Goal: Information Seeking & Learning: Learn about a topic

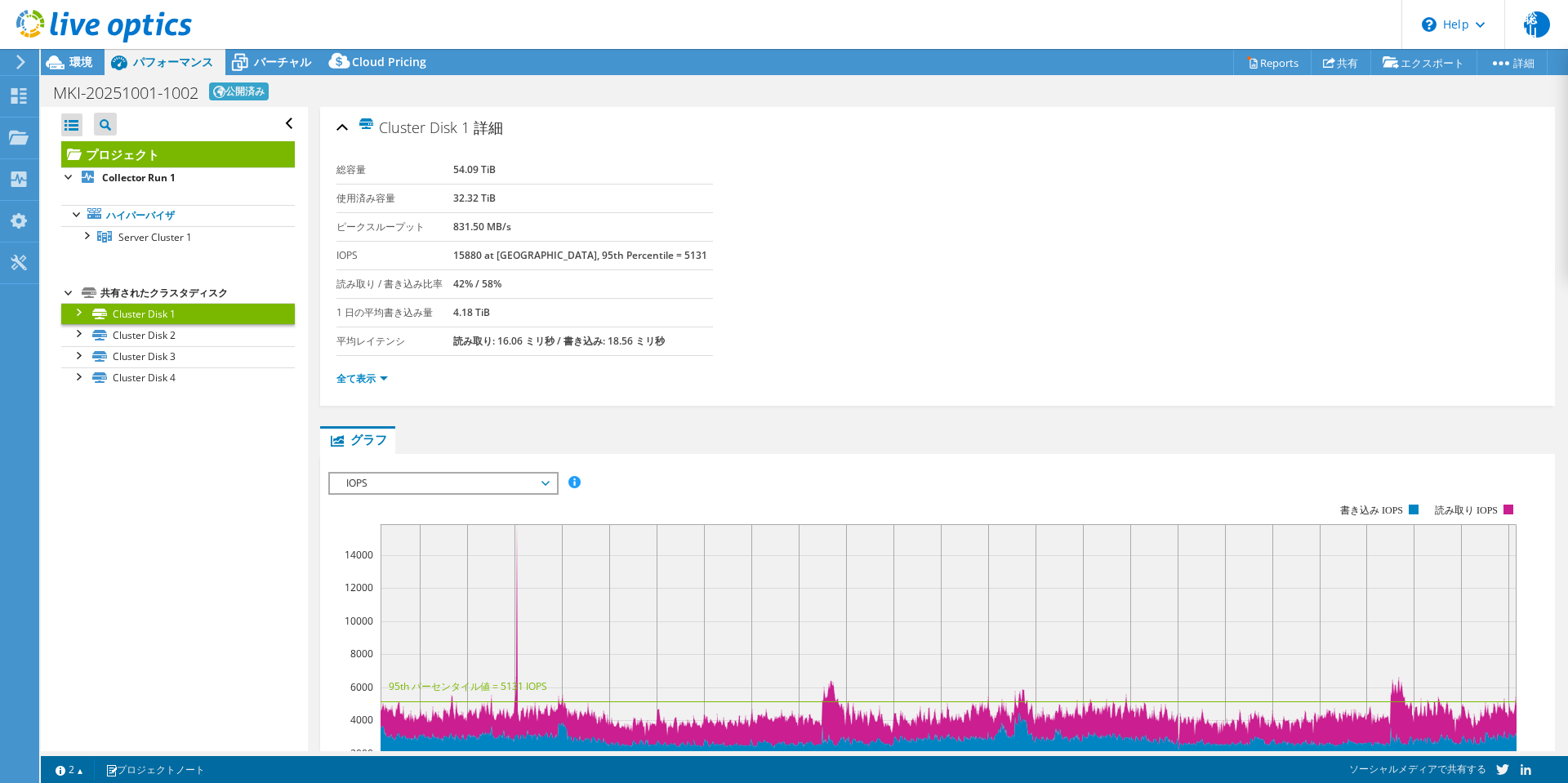
select select "USD"
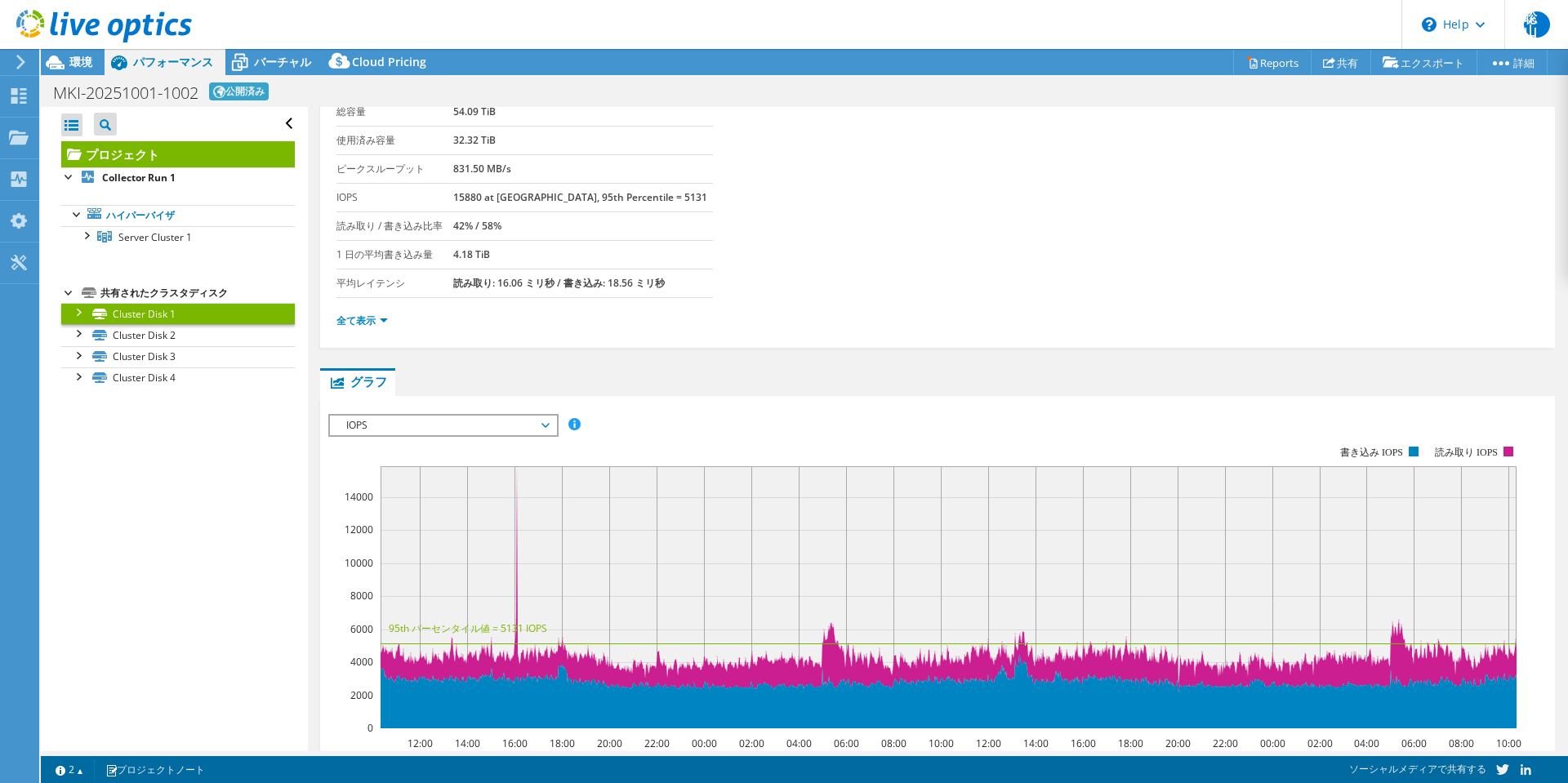
scroll to position [81, 0]
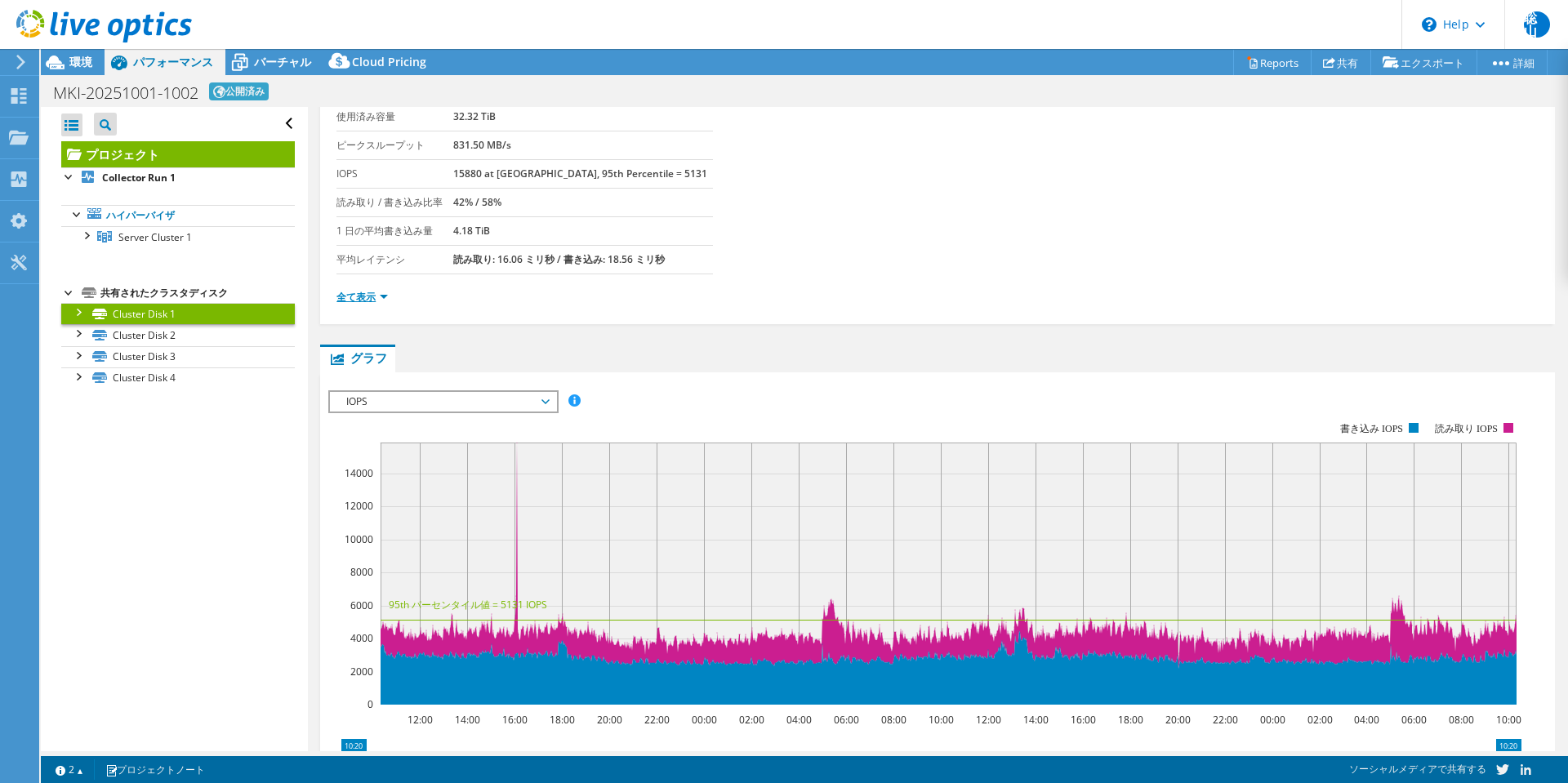
click at [353, 302] on link "全て表示" at bounding box center [362, 296] width 51 height 14
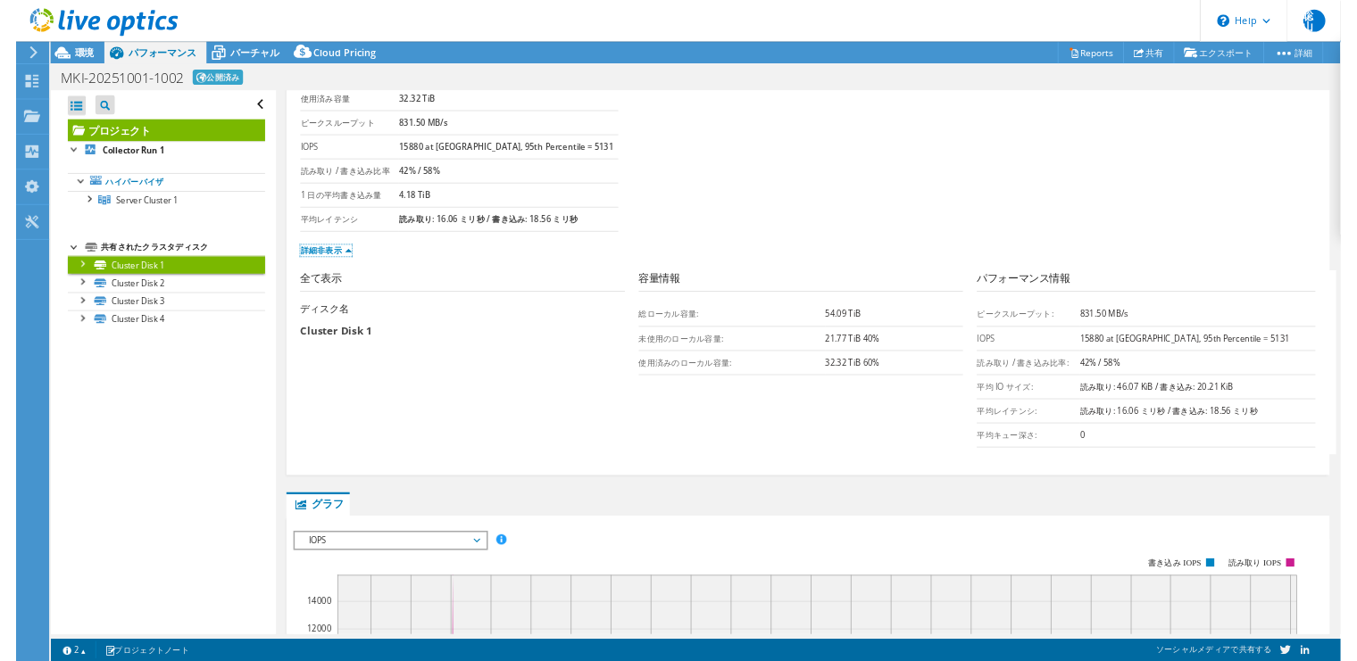
scroll to position [0, 0]
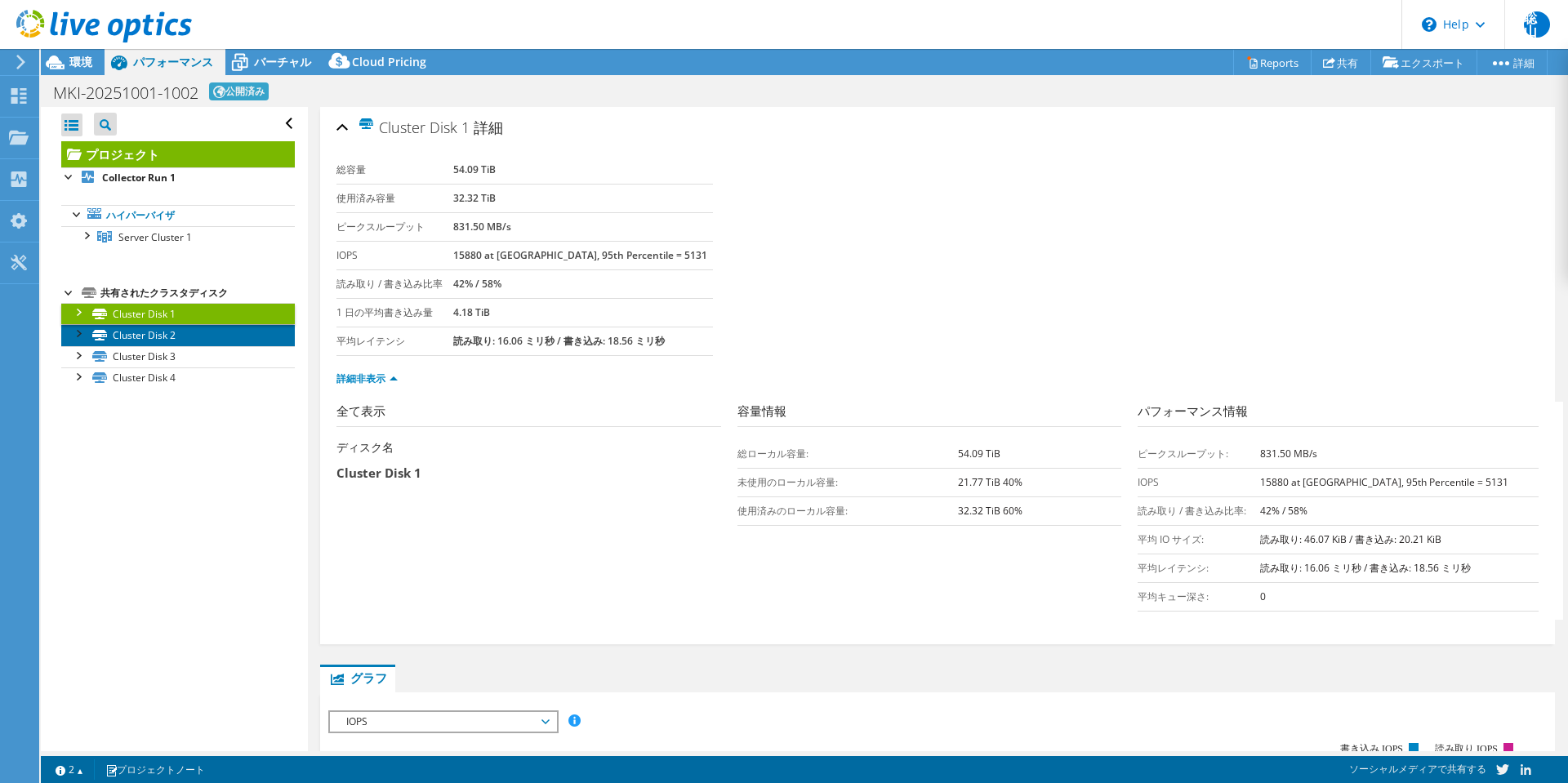
click at [157, 340] on link "Cluster Disk 2" at bounding box center [177, 334] width 233 height 21
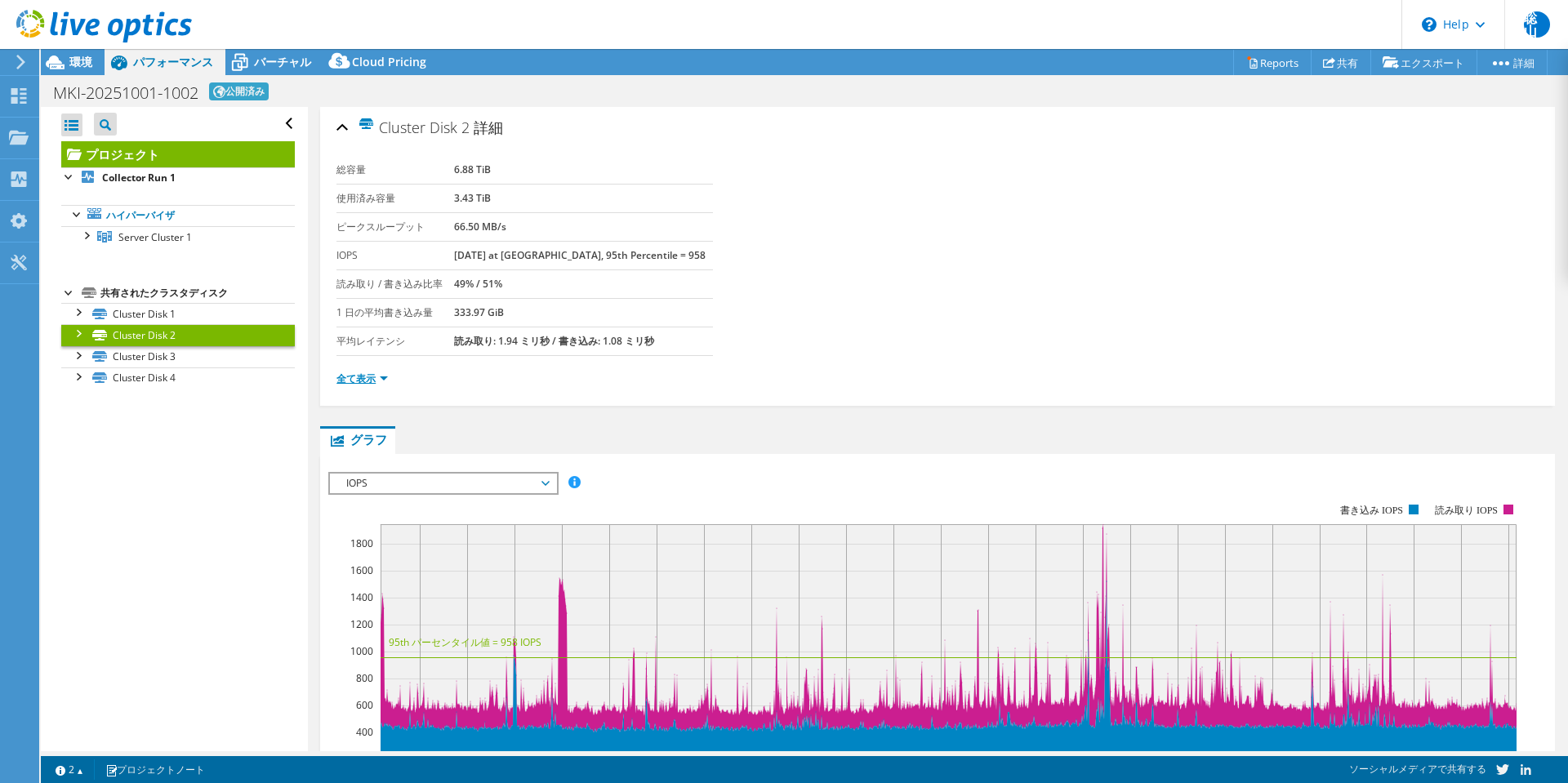
click at [346, 376] on link "全て表示" at bounding box center [362, 378] width 51 height 14
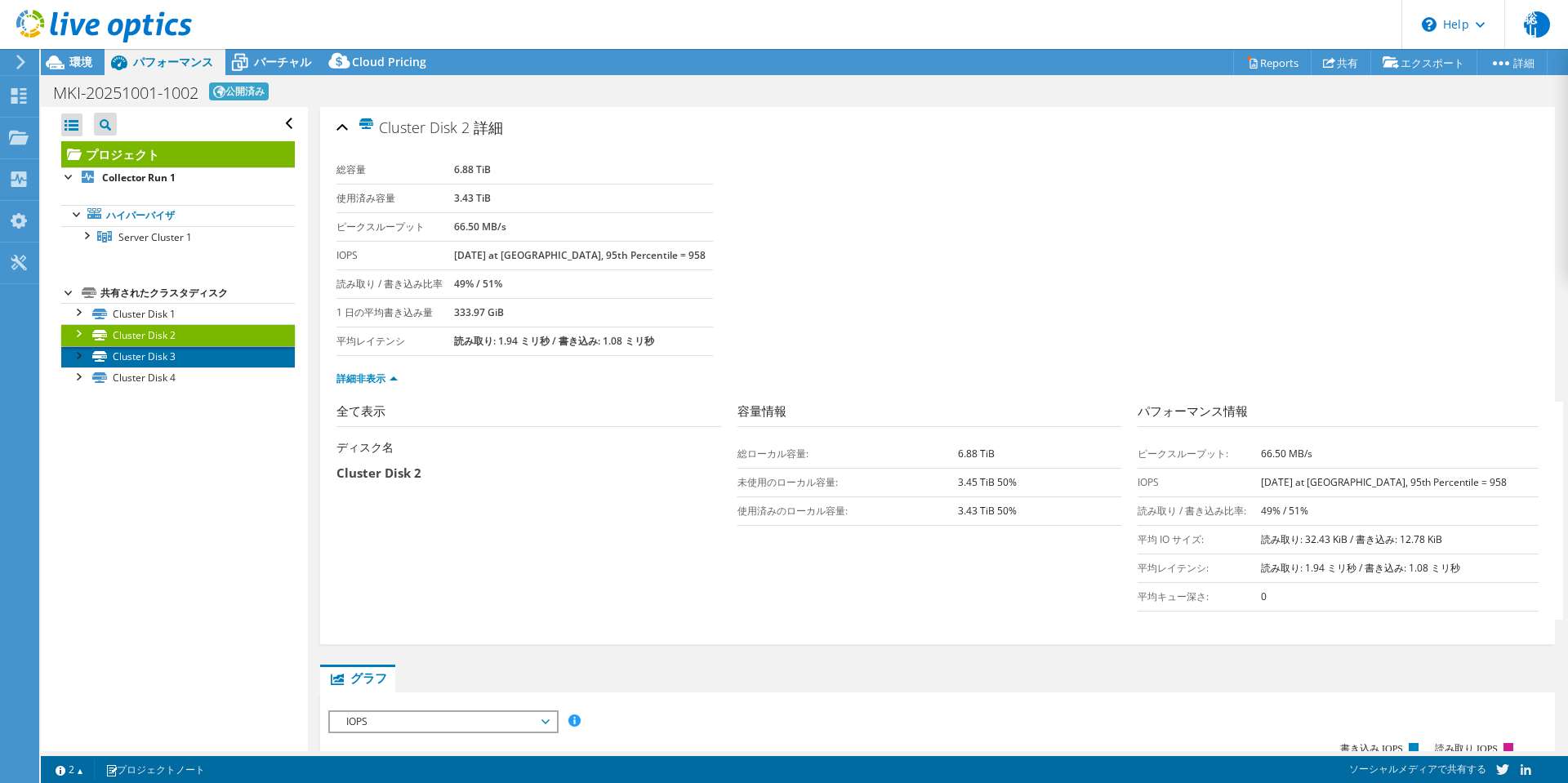
click at [150, 352] on link "Cluster Disk 3" at bounding box center [177, 356] width 233 height 21
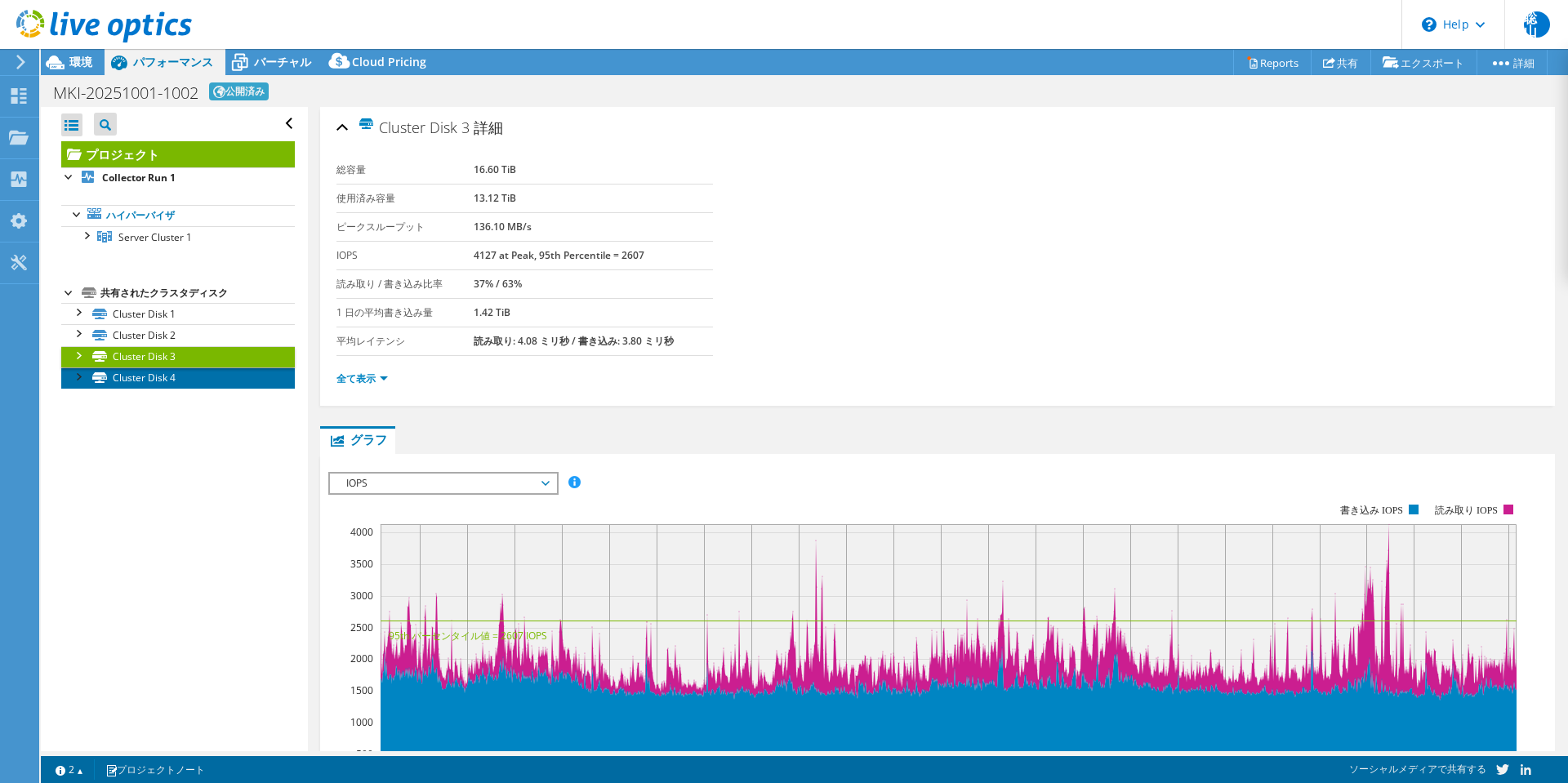
click at [149, 369] on link "Cluster Disk 4" at bounding box center [177, 378] width 233 height 21
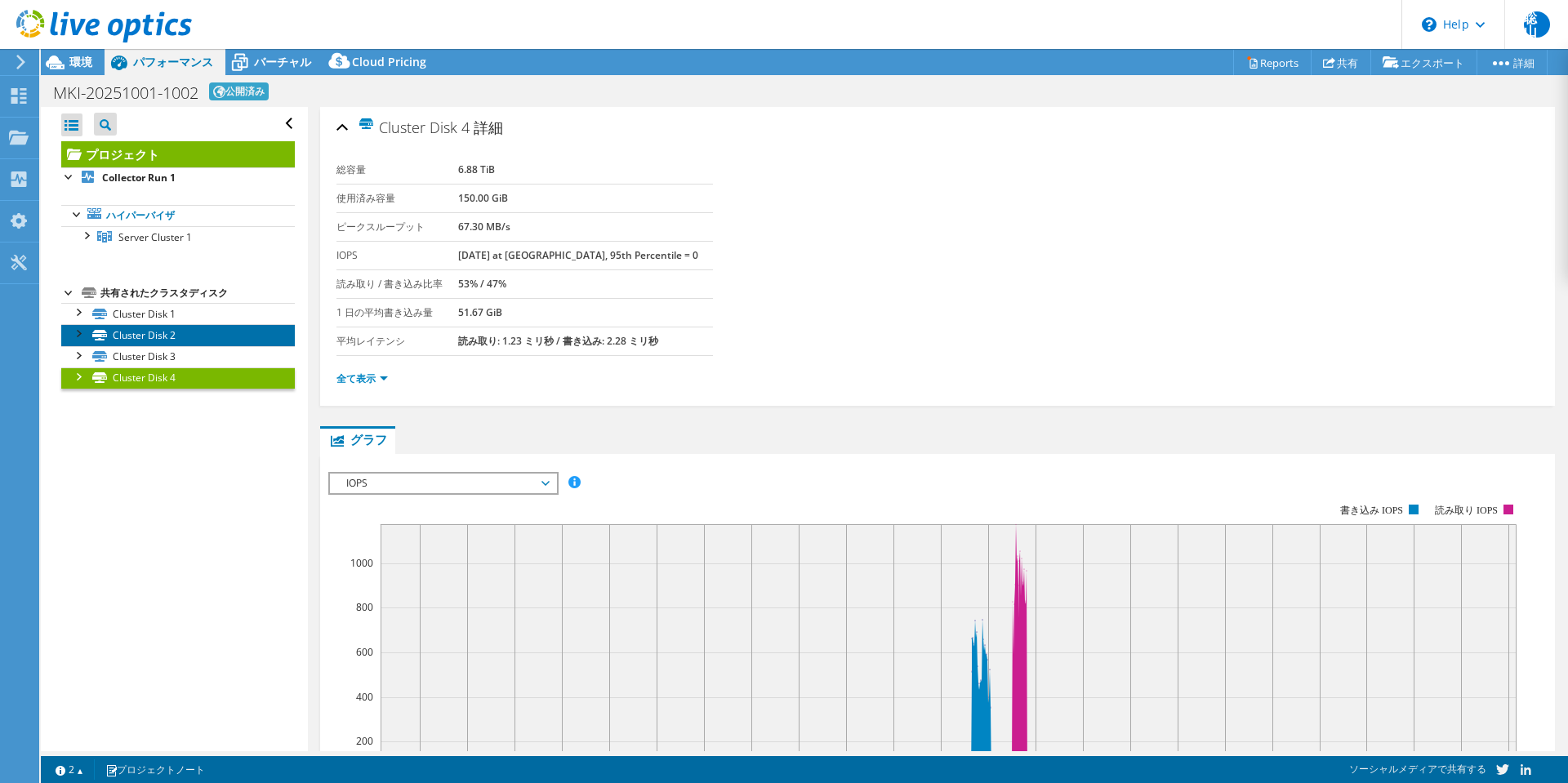
click at [149, 327] on link "Cluster Disk 2" at bounding box center [177, 334] width 233 height 21
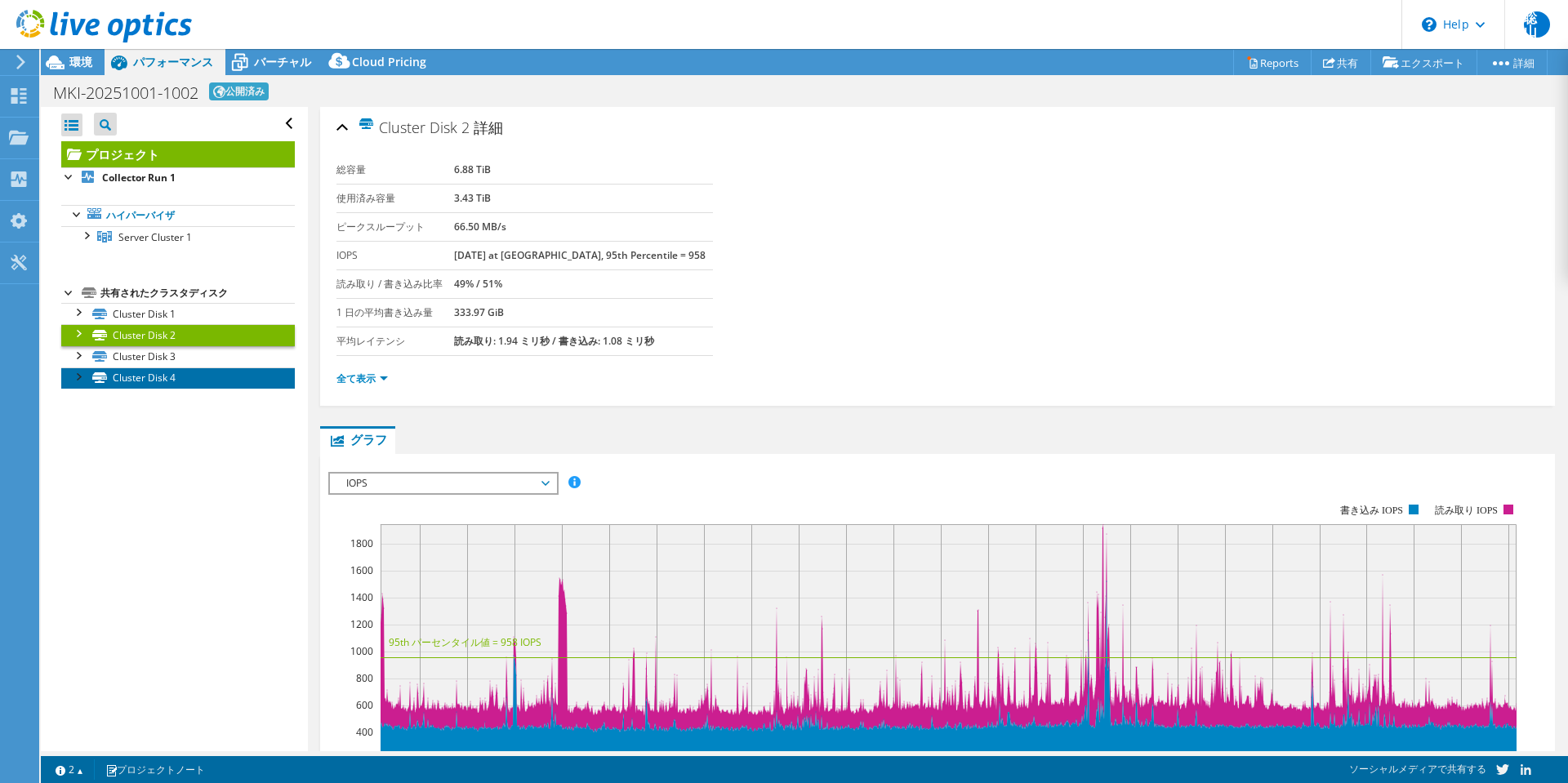
click at [159, 381] on link "Cluster Disk 4" at bounding box center [177, 378] width 233 height 21
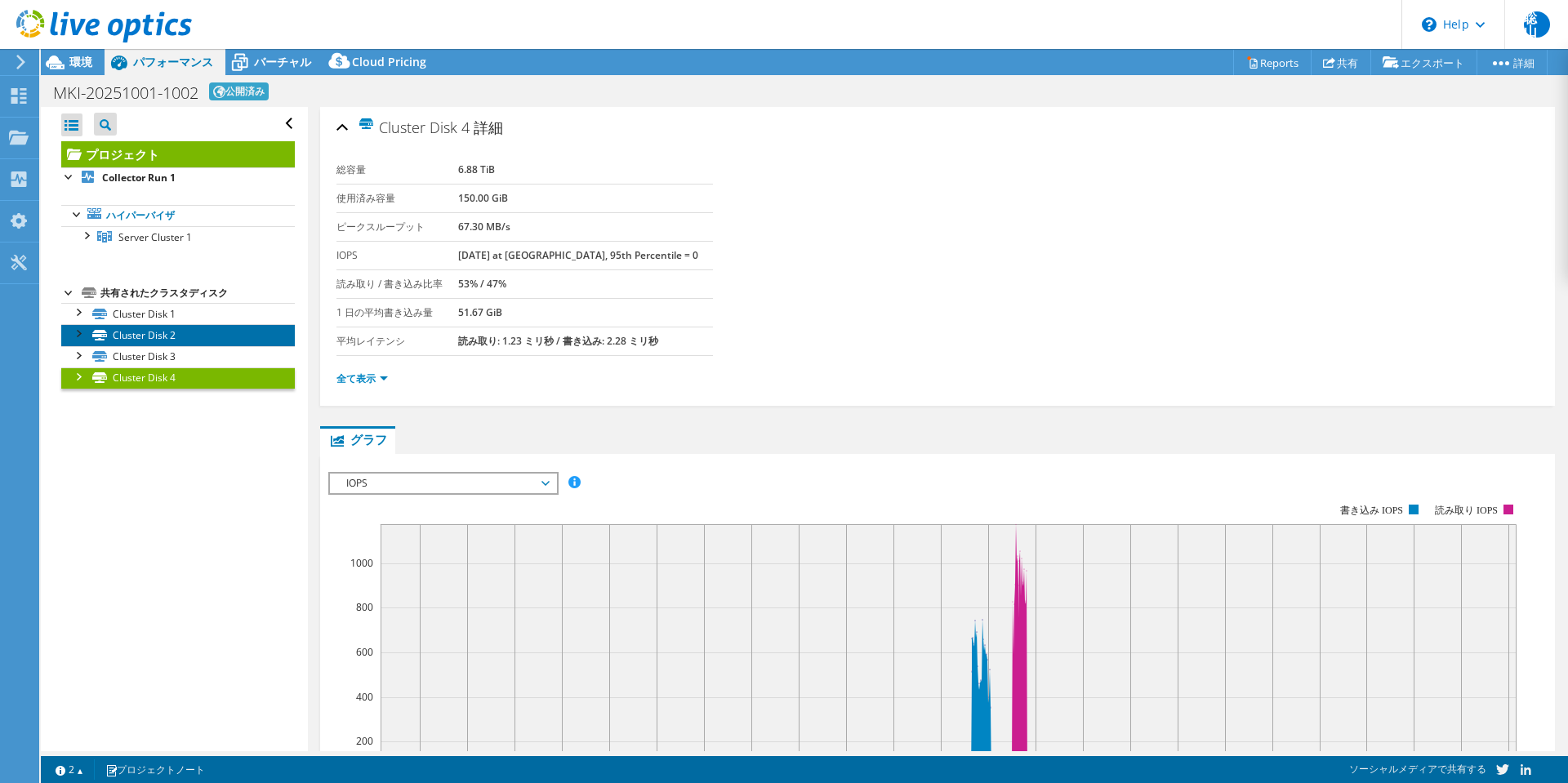
click at [156, 341] on link "Cluster Disk 2" at bounding box center [177, 334] width 233 height 21
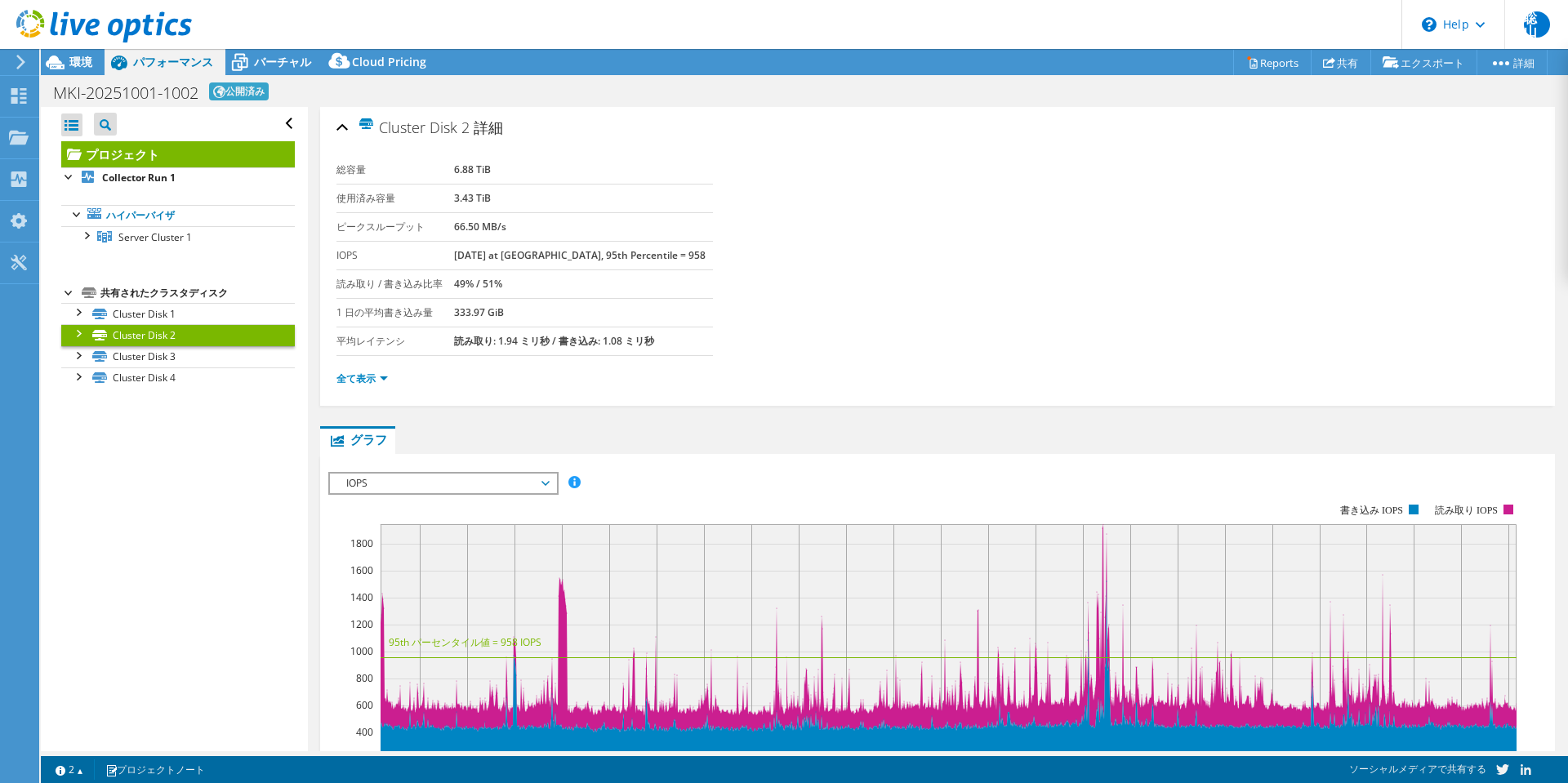
drag, startPoint x: 641, startPoint y: 251, endPoint x: 469, endPoint y: 248, distance: 172.0
click at [469, 248] on tr "IOPS [DATE] at [GEOGRAPHIC_DATA], 95th Percentile = 958" at bounding box center [524, 254] width 376 height 28
click at [60, 536] on div "すべて開く すべて閉じる プロジェクトツリーフィルタ プロジェクト" at bounding box center [174, 429] width 266 height 644
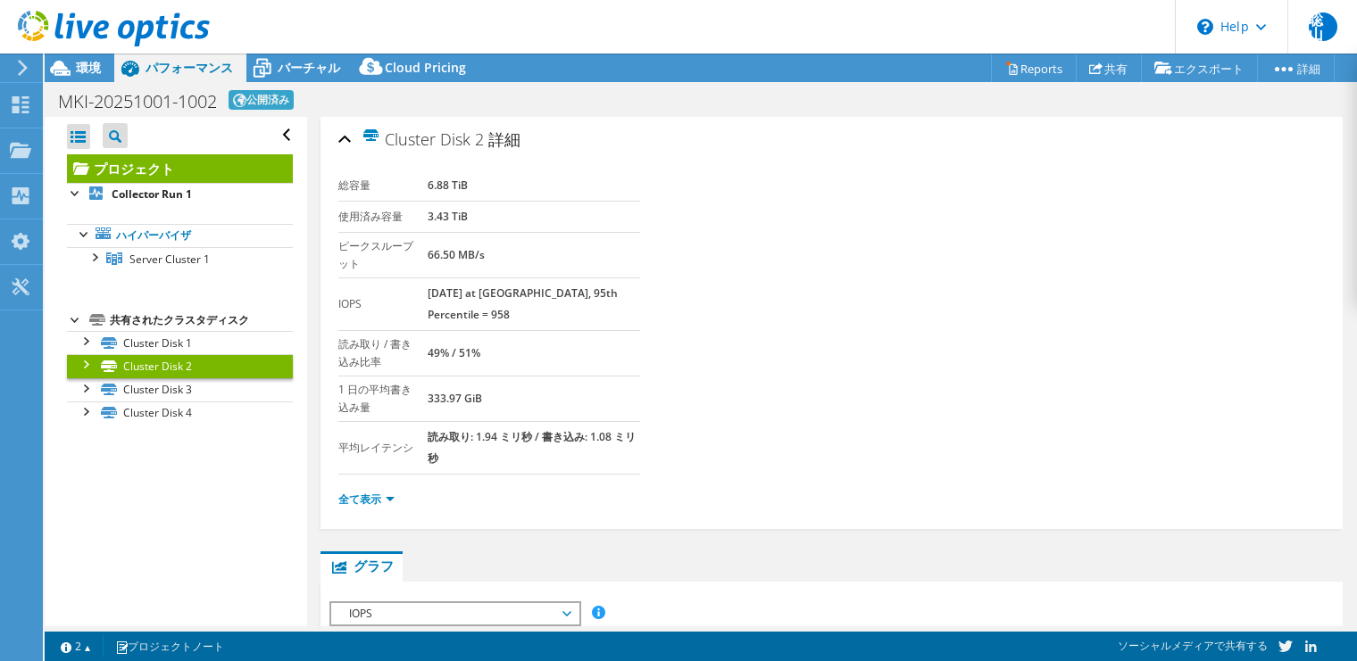
click at [395, 637] on div "1 2 プロジェクトノート" at bounding box center [376, 646] width 649 height 22
click at [480, 345] on b "49% / 51%" at bounding box center [454, 352] width 53 height 15
drag, startPoint x: 431, startPoint y: 278, endPoint x: 628, endPoint y: 283, distance: 197.3
click at [628, 283] on tr "IOPS [DATE] at [GEOGRAPHIC_DATA], 95th Percentile = 958" at bounding box center [489, 304] width 302 height 53
copy tr "[DATE] at [GEOGRAPHIC_DATA], 95th Percentile = 958"
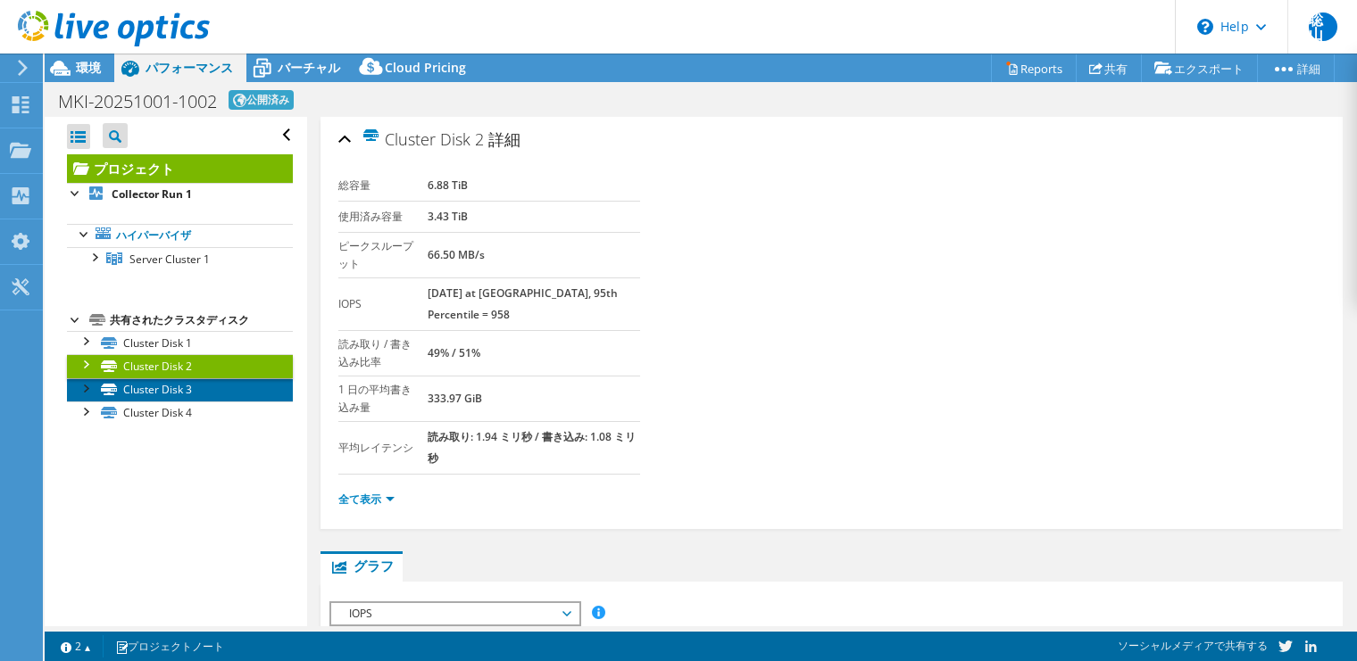
click at [197, 385] on link "Cluster Disk 3" at bounding box center [180, 389] width 226 height 23
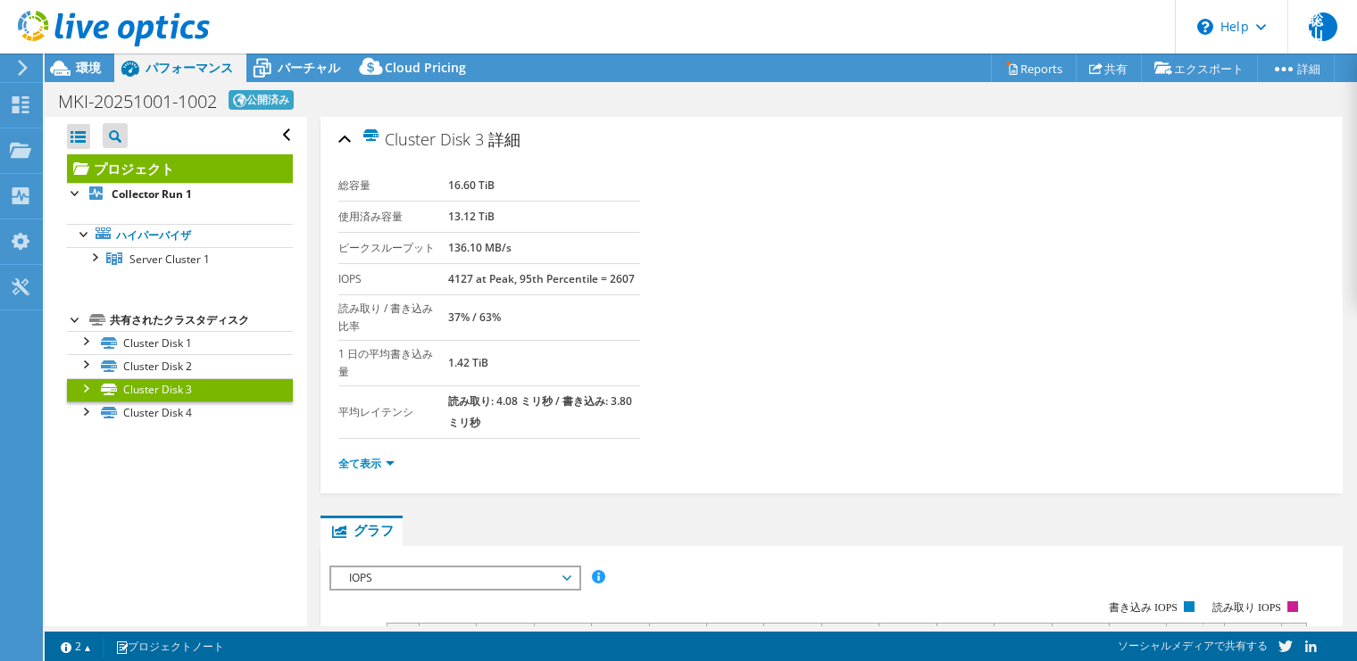
drag, startPoint x: 444, startPoint y: 280, endPoint x: 633, endPoint y: 280, distance: 189.2
click at [633, 280] on tr "IOPS 4127 at [GEOGRAPHIC_DATA], 95th Percentile = 2607" at bounding box center [489, 278] width 302 height 31
copy tr "4127 at Peak, 95th Percentile = 2607"
click at [168, 342] on link "Cluster Disk 1" at bounding box center [180, 342] width 226 height 23
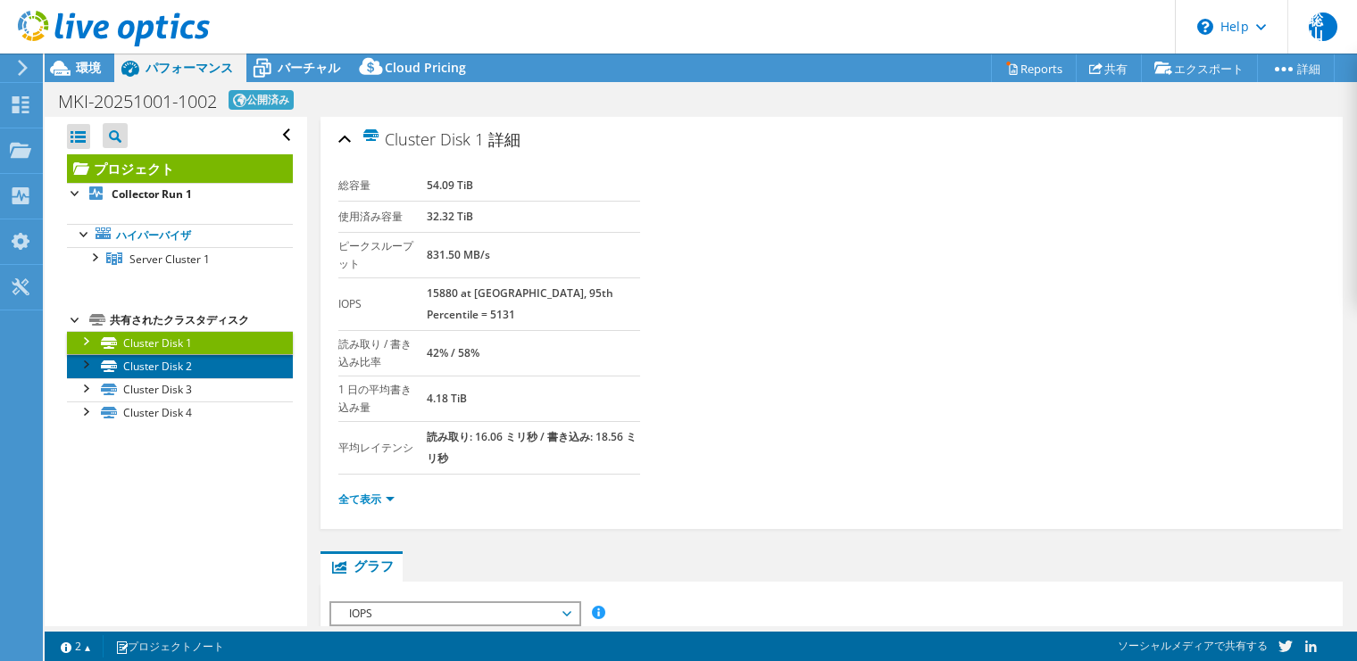
click at [157, 372] on link "Cluster Disk 2" at bounding box center [180, 365] width 226 height 23
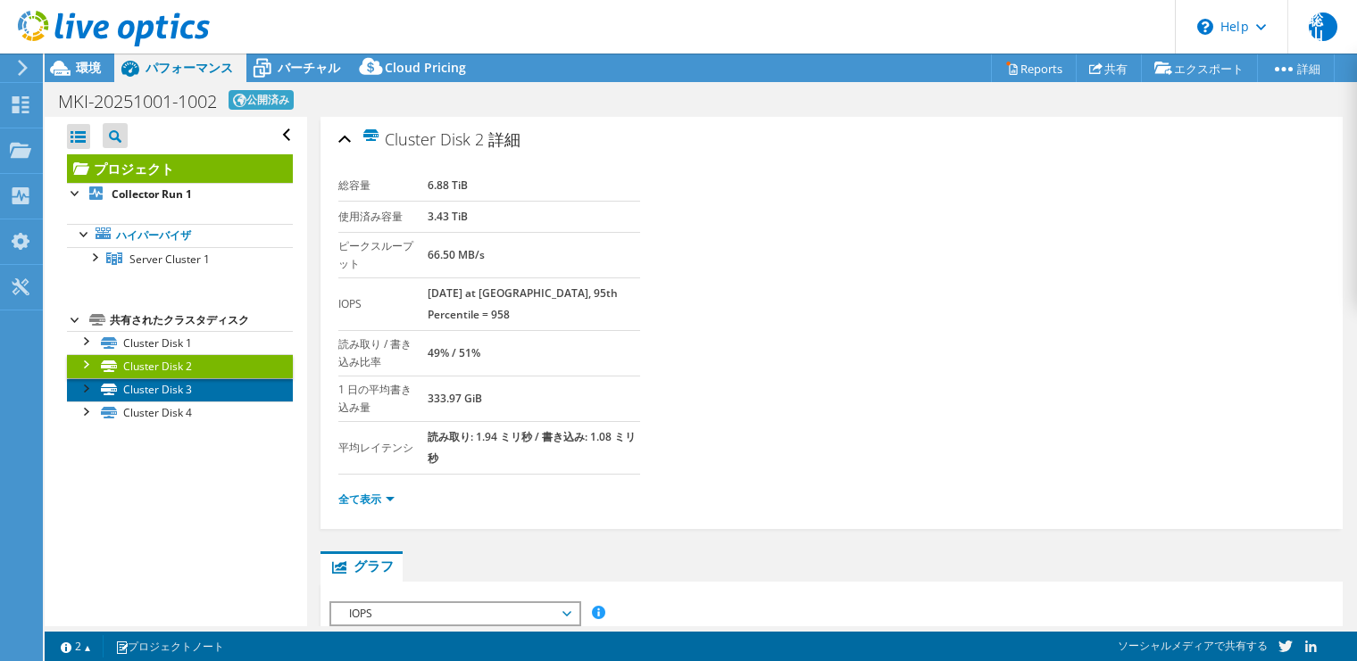
click at [155, 390] on link "Cluster Disk 3" at bounding box center [180, 389] width 226 height 23
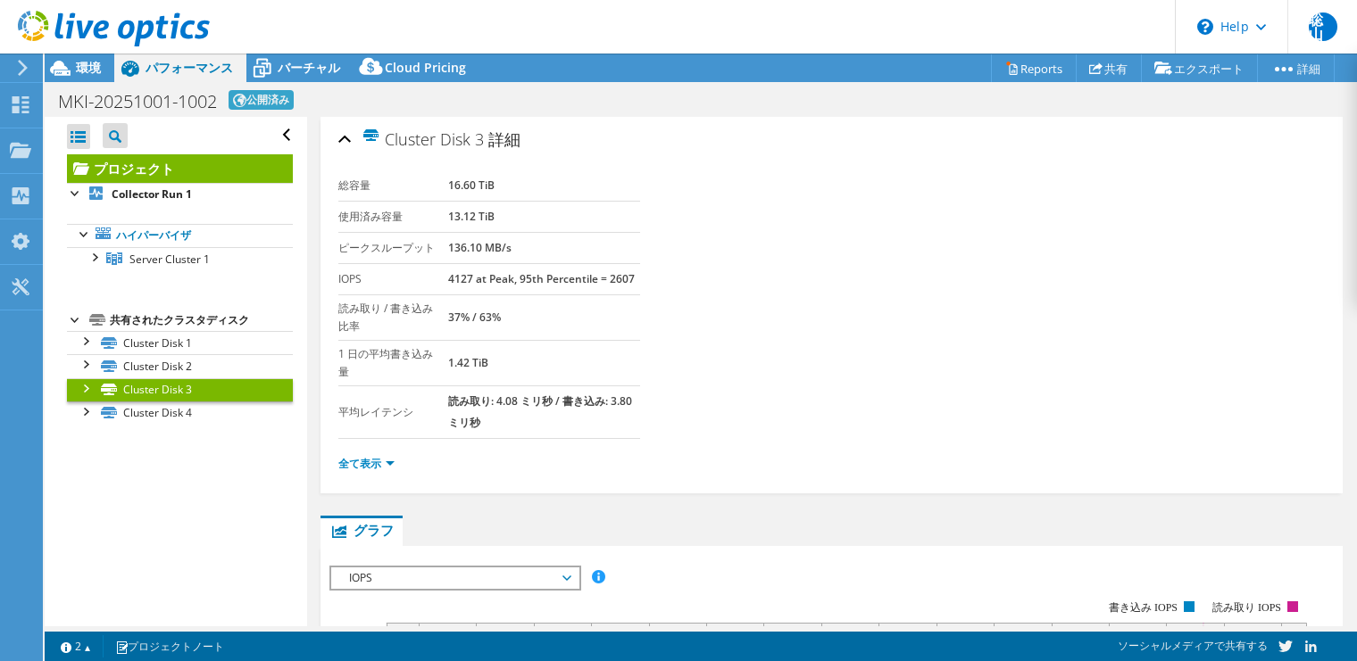
click at [620, 659] on section "Warnings Messages キュー深度が VMware VCenter Server から記録されていないため、ゼロと表示されます。 飽和コアカウント…" at bounding box center [701, 646] width 1312 height 29
click at [184, 368] on link "Cluster Disk 2" at bounding box center [180, 365] width 226 height 23
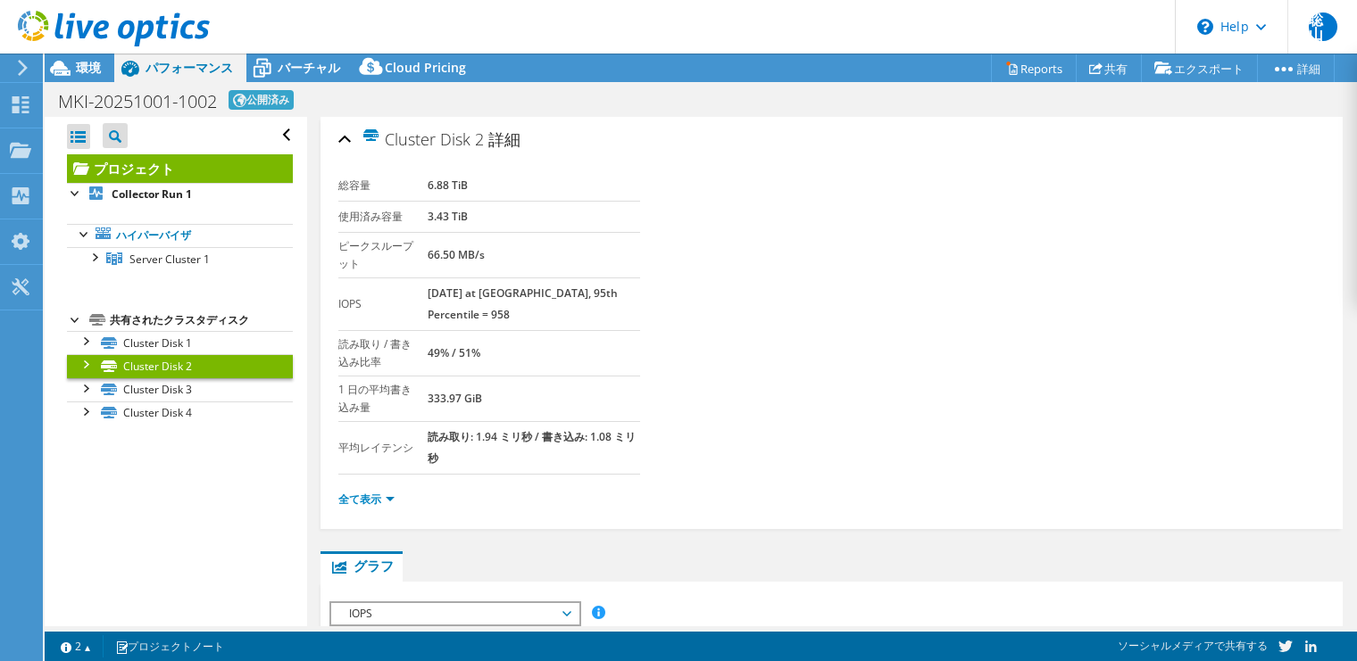
click at [694, 658] on section "Warnings Messages キュー深度が VMware VCenter Server から記録されていないため、ゼロと表示されます。 飽和コアカウント…" at bounding box center [701, 646] width 1312 height 29
